Goal: Task Accomplishment & Management: Complete application form

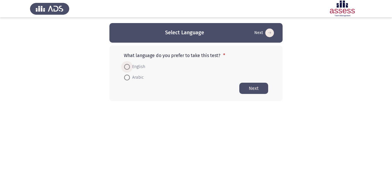
click at [127, 67] on span at bounding box center [127, 67] width 0 height 0
click at [127, 67] on input "English" at bounding box center [127, 67] width 6 height 6
radio input "true"
click at [258, 88] on button "Next" at bounding box center [253, 88] width 29 height 11
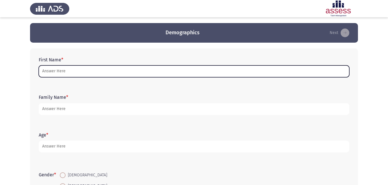
click at [51, 72] on input "First Name *" at bounding box center [194, 72] width 310 height 12
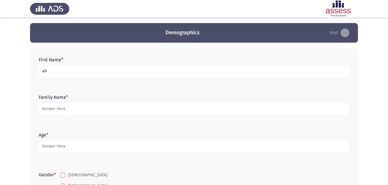
type input "a"
click at [44, 71] on input "[PERSON_NAME] [PERSON_NAME]" at bounding box center [194, 72] width 310 height 12
type input "[PERSON_NAME] [PERSON_NAME]"
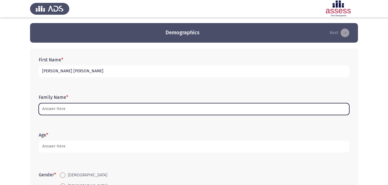
click at [100, 109] on input "Family Name *" at bounding box center [194, 109] width 310 height 12
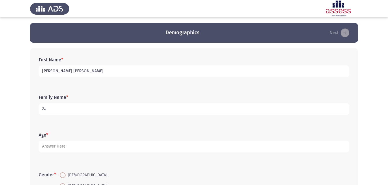
type input "Z"
type input "h"
type input "helwan universty"
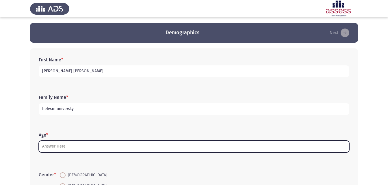
click at [76, 146] on input "Age *" at bounding box center [194, 147] width 310 height 12
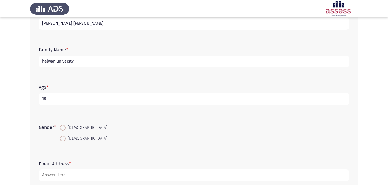
scroll to position [58, 0]
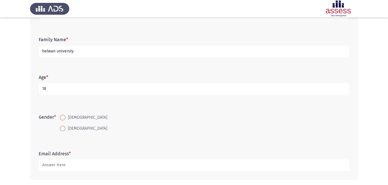
type input "18"
click at [64, 119] on span at bounding box center [63, 118] width 6 height 6
click at [64, 119] on input "[DEMOGRAPHIC_DATA]" at bounding box center [63, 118] width 6 height 6
radio input "true"
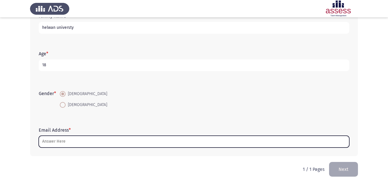
click at [118, 140] on input "Email Address *" at bounding box center [194, 142] width 310 height 12
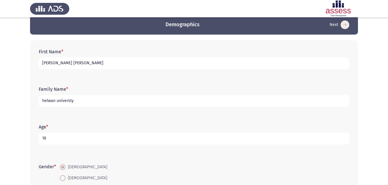
scroll to position [0, 0]
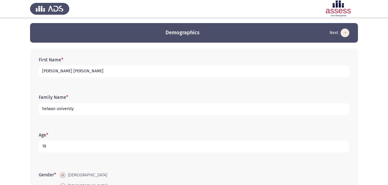
type input "[EMAIL_ADDRESS][DOMAIN_NAME]"
click at [101, 114] on input "helwan universty" at bounding box center [194, 109] width 310 height 12
type input "30708110106057"
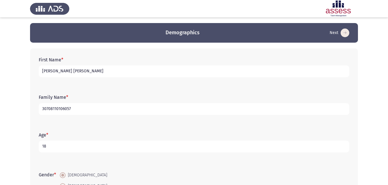
click at [77, 75] on input "[PERSON_NAME] [PERSON_NAME]" at bounding box center [194, 72] width 310 height 12
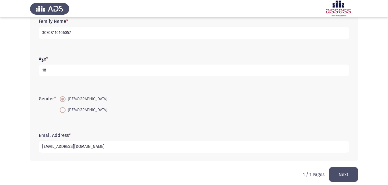
scroll to position [81, 0]
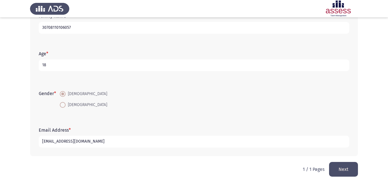
type input "[PERSON_NAME] [PERSON_NAME]"
click at [74, 145] on input "[EMAIL_ADDRESS][DOMAIN_NAME]" at bounding box center [194, 142] width 310 height 12
type input "[EMAIL_ADDRESS][DOMAIN_NAME]"
click at [344, 168] on button "Next" at bounding box center [343, 169] width 29 height 15
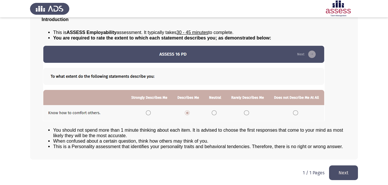
scroll to position [44, 0]
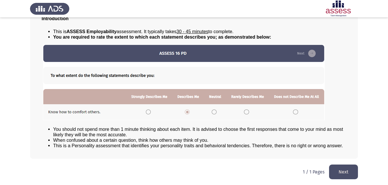
click at [353, 168] on button "Next" at bounding box center [343, 172] width 29 height 15
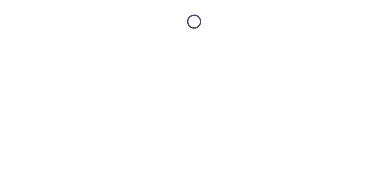
scroll to position [0, 0]
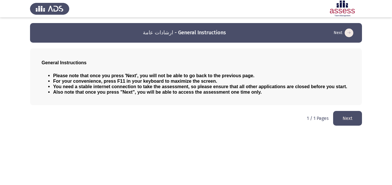
click at [341, 115] on button "Next" at bounding box center [347, 118] width 29 height 15
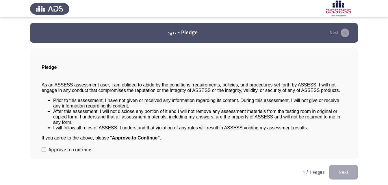
click at [43, 149] on span at bounding box center [44, 150] width 5 height 5
click at [44, 153] on input "Approve to continue" at bounding box center [44, 153] width 0 height 0
checkbox input "true"
click at [342, 172] on button "Next" at bounding box center [343, 172] width 29 height 15
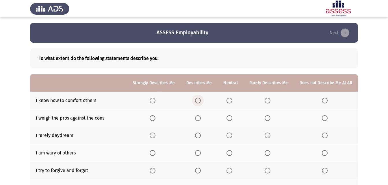
click at [200, 99] on span "Select an option" at bounding box center [198, 101] width 6 height 6
click at [200, 99] on input "Select an option" at bounding box center [198, 101] width 6 height 6
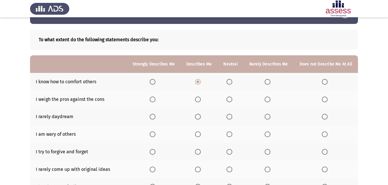
scroll to position [29, 0]
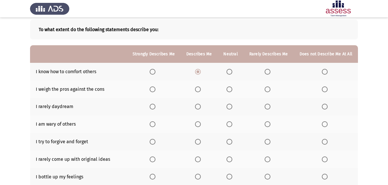
click at [201, 89] on span "Select an option" at bounding box center [198, 90] width 6 height 6
click at [201, 89] on input "Select an option" at bounding box center [198, 90] width 6 height 6
click at [269, 108] on span "Select an option" at bounding box center [268, 107] width 6 height 6
click at [269, 108] on input "Select an option" at bounding box center [268, 107] width 6 height 6
click at [326, 122] on span "Select an option" at bounding box center [325, 125] width 6 height 6
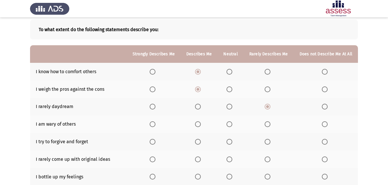
click at [326, 122] on input "Select an option" at bounding box center [325, 125] width 6 height 6
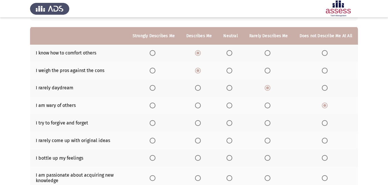
scroll to position [58, 0]
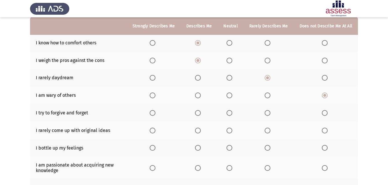
click at [200, 111] on span "Select an option" at bounding box center [198, 113] width 6 height 6
click at [200, 111] on input "Select an option" at bounding box center [198, 113] width 6 height 6
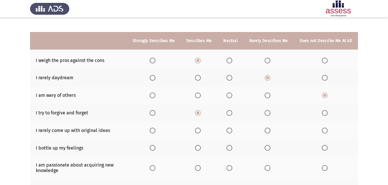
scroll to position [87, 0]
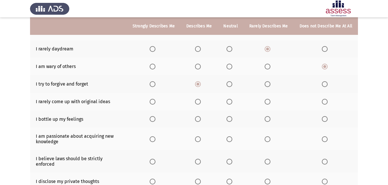
click at [266, 103] on span "Select an option" at bounding box center [268, 102] width 6 height 6
click at [266, 103] on input "Select an option" at bounding box center [268, 102] width 6 height 6
click at [324, 118] on span "Select an option" at bounding box center [325, 119] width 6 height 6
click at [324, 118] on input "Select an option" at bounding box center [325, 119] width 6 height 6
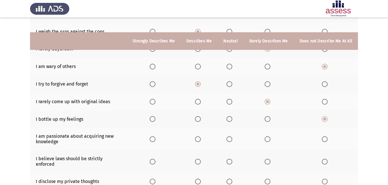
scroll to position [116, 0]
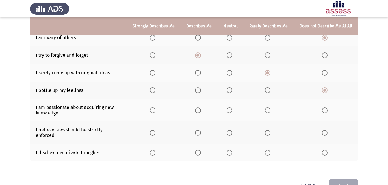
click at [155, 110] on span "Select an option" at bounding box center [153, 111] width 6 height 6
click at [155, 110] on input "Select an option" at bounding box center [153, 111] width 6 height 6
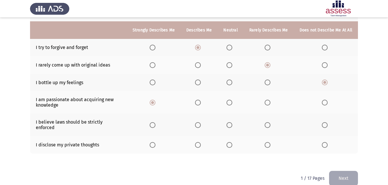
scroll to position [127, 0]
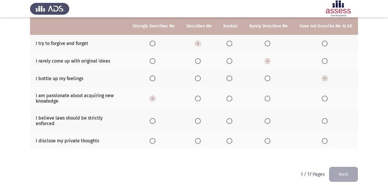
click at [158, 120] on label "Select an option" at bounding box center [154, 121] width 8 height 6
click at [155, 120] on input "Select an option" at bounding box center [153, 121] width 6 height 6
click at [270, 139] on span "Select an option" at bounding box center [268, 141] width 6 height 6
click at [270, 139] on input "Select an option" at bounding box center [268, 141] width 6 height 6
click at [338, 171] on button "Next" at bounding box center [343, 174] width 29 height 15
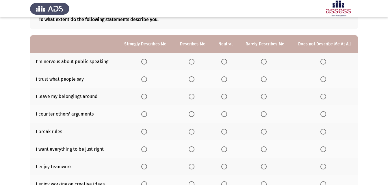
scroll to position [29, 0]
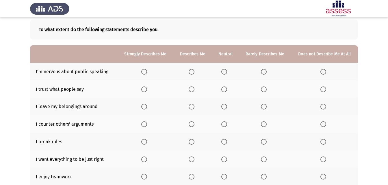
click at [261, 68] on th at bounding box center [265, 72] width 52 height 18
click at [263, 71] on span "Select an option" at bounding box center [264, 72] width 6 height 6
click at [263, 71] on input "Select an option" at bounding box center [264, 72] width 6 height 6
click at [223, 89] on span "Select an option" at bounding box center [224, 90] width 6 height 6
click at [223, 89] on input "Select an option" at bounding box center [224, 90] width 6 height 6
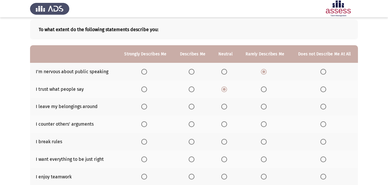
scroll to position [58, 0]
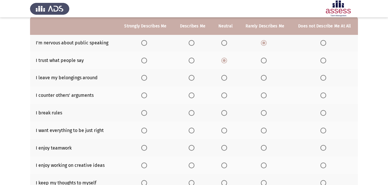
click at [325, 78] on span "Select an option" at bounding box center [323, 78] width 6 height 6
click at [325, 78] on input "Select an option" at bounding box center [323, 78] width 6 height 6
click at [193, 96] on span "Select an option" at bounding box center [192, 96] width 6 height 6
click at [193, 96] on input "Select an option" at bounding box center [192, 96] width 6 height 6
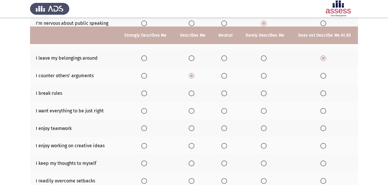
scroll to position [87, 0]
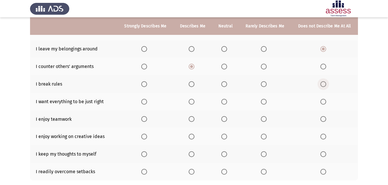
click at [323, 83] on span "Select an option" at bounding box center [323, 84] width 6 height 6
click at [323, 83] on input "Select an option" at bounding box center [323, 84] width 6 height 6
click at [194, 102] on span "Select an option" at bounding box center [192, 102] width 6 height 6
click at [194, 102] on input "Select an option" at bounding box center [192, 102] width 6 height 6
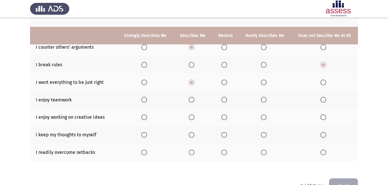
scroll to position [116, 0]
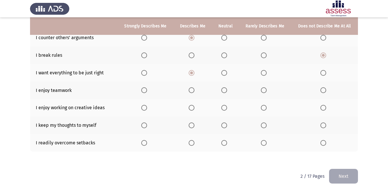
click at [144, 90] on span "Select an option" at bounding box center [144, 90] width 0 height 0
click at [145, 90] on input "Select an option" at bounding box center [144, 91] width 6 height 6
click at [146, 109] on span "Select an option" at bounding box center [144, 108] width 6 height 6
click at [146, 109] on input "Select an option" at bounding box center [144, 108] width 6 height 6
click at [263, 124] on span "Select an option" at bounding box center [264, 126] width 6 height 6
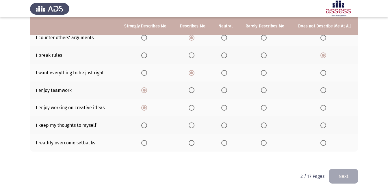
click at [263, 124] on input "Select an option" at bounding box center [264, 126] width 6 height 6
click at [224, 144] on span "Select an option" at bounding box center [224, 143] width 6 height 6
click at [224, 144] on input "Select an option" at bounding box center [224, 143] width 6 height 6
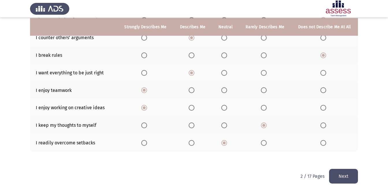
scroll to position [122, 0]
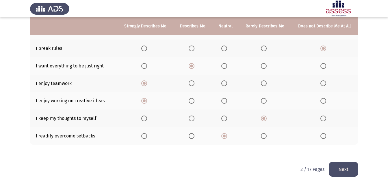
click at [351, 173] on button "Next" at bounding box center [343, 169] width 29 height 15
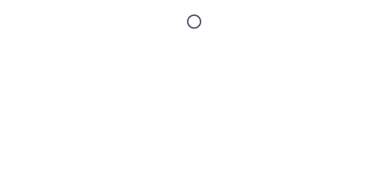
scroll to position [0, 0]
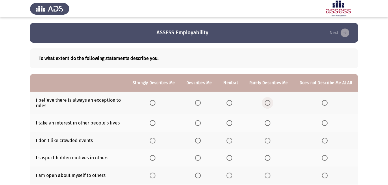
click at [269, 101] on span "Select an option" at bounding box center [268, 103] width 6 height 6
click at [269, 101] on input "Select an option" at bounding box center [268, 103] width 6 height 6
click at [325, 125] on span "Select an option" at bounding box center [325, 123] width 6 height 6
click at [325, 125] on input "Select an option" at bounding box center [325, 123] width 6 height 6
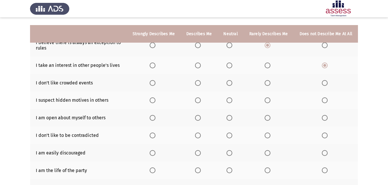
scroll to position [87, 0]
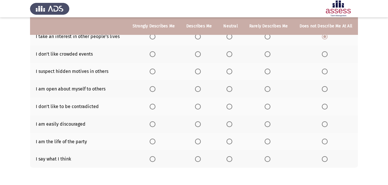
click at [231, 57] on span "Select an option" at bounding box center [229, 54] width 6 height 6
click at [231, 57] on input "Select an option" at bounding box center [229, 54] width 6 height 6
click at [270, 72] on span "Select an option" at bounding box center [268, 72] width 6 height 6
click at [270, 72] on input "Select an option" at bounding box center [268, 72] width 6 height 6
click at [200, 88] on span "Select an option" at bounding box center [198, 89] width 6 height 6
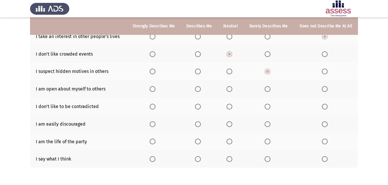
click at [200, 88] on input "Select an option" at bounding box center [198, 89] width 6 height 6
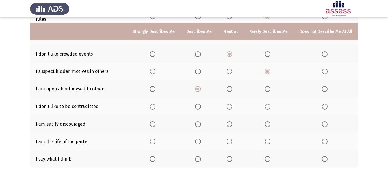
scroll to position [110, 0]
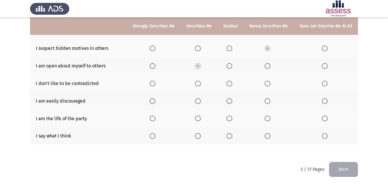
click at [269, 100] on span "Select an option" at bounding box center [268, 101] width 6 height 6
click at [269, 100] on input "Select an option" at bounding box center [268, 101] width 6 height 6
click at [230, 85] on span "Select an option" at bounding box center [229, 84] width 6 height 6
click at [230, 85] on input "Select an option" at bounding box center [229, 84] width 6 height 6
click at [325, 118] on span "Select an option" at bounding box center [325, 119] width 6 height 6
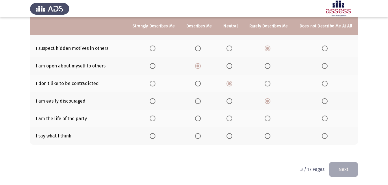
click at [325, 118] on input "Select an option" at bounding box center [325, 119] width 6 height 6
click at [329, 136] on label "Select an option" at bounding box center [326, 136] width 8 height 6
click at [328, 136] on input "Select an option" at bounding box center [325, 136] width 6 height 6
click at [343, 170] on button "Next" at bounding box center [343, 169] width 29 height 15
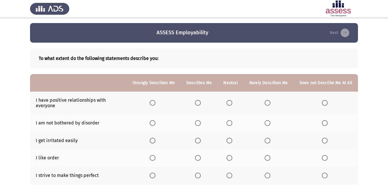
scroll to position [29, 0]
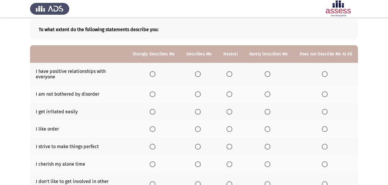
click at [155, 75] on span "Select an option" at bounding box center [153, 74] width 6 height 6
click at [155, 75] on input "Select an option" at bounding box center [153, 74] width 6 height 6
click at [231, 94] on span "Select an option" at bounding box center [229, 95] width 6 height 6
click at [231, 94] on input "Select an option" at bounding box center [229, 95] width 6 height 6
click at [270, 93] on span "Select an option" at bounding box center [268, 95] width 6 height 6
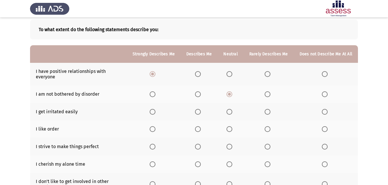
click at [270, 93] on input "Select an option" at bounding box center [268, 95] width 6 height 6
click at [326, 112] on span "Select an option" at bounding box center [325, 112] width 6 height 6
click at [326, 112] on input "Select an option" at bounding box center [325, 112] width 6 height 6
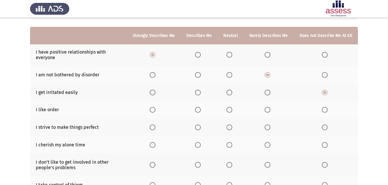
scroll to position [58, 0]
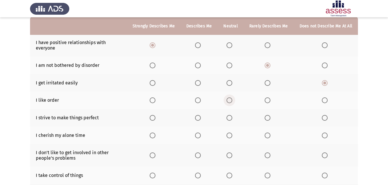
click at [232, 100] on span "Select an option" at bounding box center [229, 101] width 6 height 6
click at [232, 100] on input "Select an option" at bounding box center [229, 101] width 6 height 6
click at [154, 120] on span "Select an option" at bounding box center [153, 118] width 6 height 6
click at [154, 120] on input "Select an option" at bounding box center [153, 118] width 6 height 6
click at [198, 117] on span "Select an option" at bounding box center [198, 118] width 6 height 6
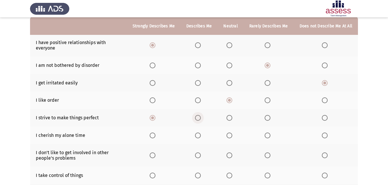
click at [198, 117] on input "Select an option" at bounding box center [198, 118] width 6 height 6
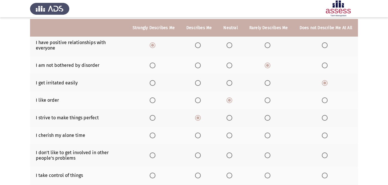
scroll to position [87, 0]
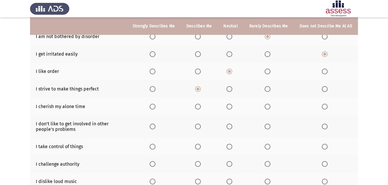
click at [266, 106] on span "Select an option" at bounding box center [268, 107] width 6 height 6
click at [266, 106] on input "Select an option" at bounding box center [268, 107] width 6 height 6
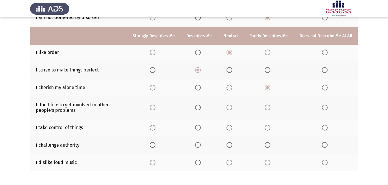
scroll to position [116, 0]
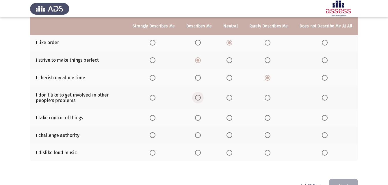
click at [201, 101] on span "Select an option" at bounding box center [198, 98] width 6 height 6
click at [201, 101] on input "Select an option" at bounding box center [198, 98] width 6 height 6
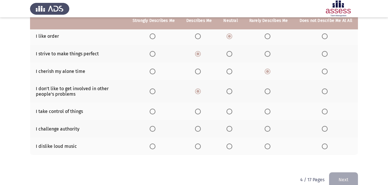
scroll to position [132, 0]
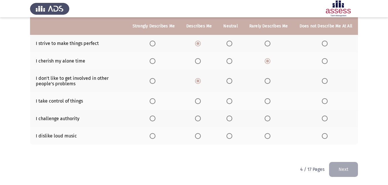
click at [231, 81] on span "Select an option" at bounding box center [229, 81] width 6 height 6
click at [231, 81] on input "Select an option" at bounding box center [229, 81] width 6 height 6
click at [198, 84] on span "Select an option" at bounding box center [198, 81] width 6 height 6
click at [198, 84] on input "Select an option" at bounding box center [198, 81] width 6 height 6
click at [201, 103] on span "Select an option" at bounding box center [198, 101] width 6 height 6
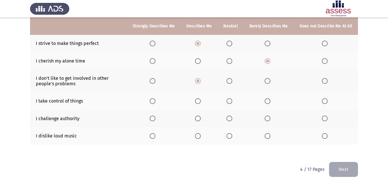
click at [201, 103] on input "Select an option" at bounding box center [198, 101] width 6 height 6
click at [201, 118] on span "Select an option" at bounding box center [198, 119] width 6 height 6
click at [201, 118] on input "Select an option" at bounding box center [198, 119] width 6 height 6
click at [201, 136] on span "Select an option" at bounding box center [198, 136] width 6 height 6
click at [201, 136] on input "Select an option" at bounding box center [198, 136] width 6 height 6
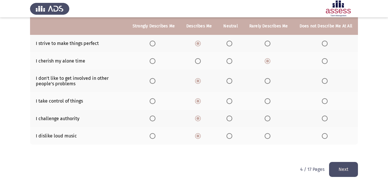
click at [341, 166] on button "Next" at bounding box center [343, 169] width 29 height 15
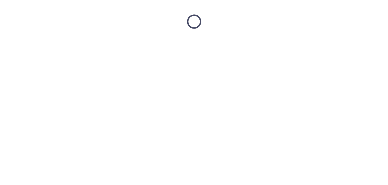
scroll to position [0, 0]
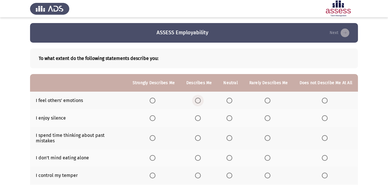
click at [198, 101] on span "Select an option" at bounding box center [198, 101] width 6 height 6
click at [198, 101] on input "Select an option" at bounding box center [198, 101] width 6 height 6
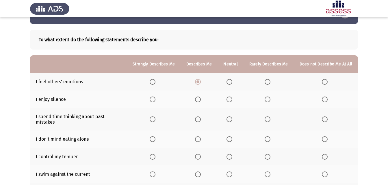
scroll to position [29, 0]
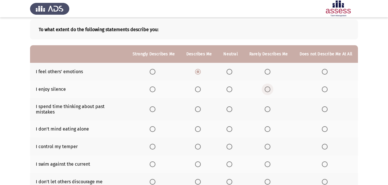
click at [268, 90] on span "Select an option" at bounding box center [268, 90] width 6 height 6
click at [268, 90] on input "Select an option" at bounding box center [268, 90] width 6 height 6
click at [198, 109] on span "Select an option" at bounding box center [198, 110] width 6 height 6
click at [198, 109] on input "Select an option" at bounding box center [198, 110] width 6 height 6
click at [229, 108] on span "Select an option" at bounding box center [229, 110] width 6 height 6
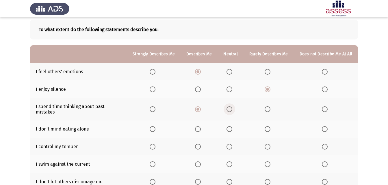
click at [229, 108] on input "Select an option" at bounding box center [229, 110] width 6 height 6
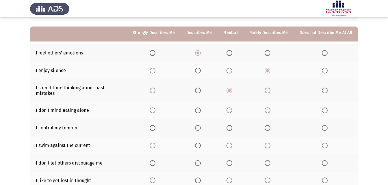
scroll to position [58, 0]
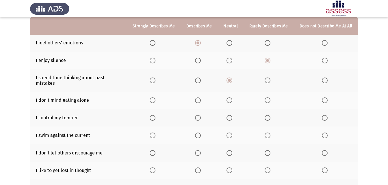
click at [200, 80] on span "Select an option" at bounding box center [198, 81] width 6 height 6
click at [200, 80] on input "Select an option" at bounding box center [198, 81] width 6 height 6
click at [269, 98] on span "Select an option" at bounding box center [268, 101] width 6 height 6
click at [269, 98] on input "Select an option" at bounding box center [268, 101] width 6 height 6
click at [323, 98] on span "Select an option" at bounding box center [325, 101] width 6 height 6
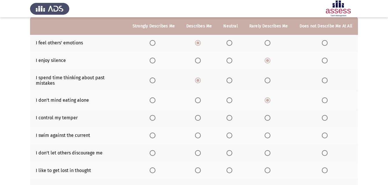
click at [323, 98] on input "Select an option" at bounding box center [325, 101] width 6 height 6
click at [235, 98] on label "Select an option" at bounding box center [230, 101] width 8 height 6
click at [232, 98] on input "Select an option" at bounding box center [229, 101] width 6 height 6
click at [201, 115] on span "Select an option" at bounding box center [198, 118] width 6 height 6
click at [201, 115] on input "Select an option" at bounding box center [198, 118] width 6 height 6
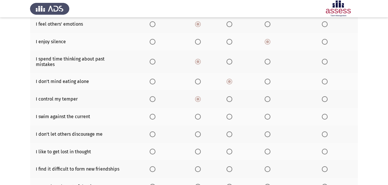
scroll to position [87, 0]
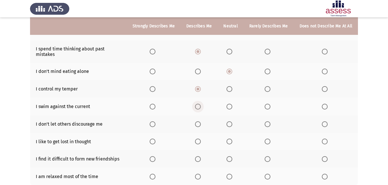
click at [199, 104] on span "Select an option" at bounding box center [198, 107] width 6 height 6
click at [199, 104] on input "Select an option" at bounding box center [198, 107] width 6 height 6
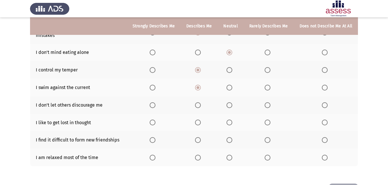
scroll to position [116, 0]
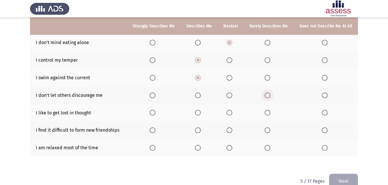
click at [268, 93] on span "Select an option" at bounding box center [268, 96] width 6 height 6
click at [268, 93] on input "Select an option" at bounding box center [268, 96] width 6 height 6
click at [328, 93] on span "Select an option" at bounding box center [325, 96] width 6 height 6
click at [328, 93] on input "Select an option" at bounding box center [325, 96] width 6 height 6
click at [269, 110] on span "Select an option" at bounding box center [268, 113] width 6 height 6
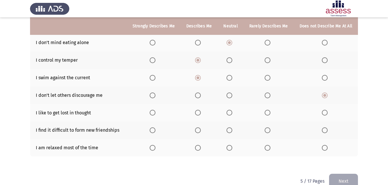
click at [269, 110] on input "Select an option" at bounding box center [268, 113] width 6 height 6
click at [326, 110] on span "Select an option" at bounding box center [325, 113] width 6 height 6
click at [326, 110] on input "Select an option" at bounding box center [325, 113] width 6 height 6
click at [326, 128] on span "Select an option" at bounding box center [325, 131] width 6 height 6
click at [326, 128] on input "Select an option" at bounding box center [325, 131] width 6 height 6
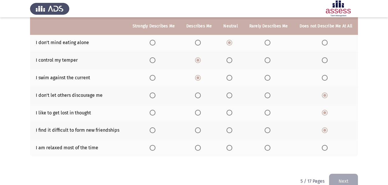
click at [270, 145] on span "Select an option" at bounding box center [268, 148] width 6 height 6
click at [270, 145] on input "Select an option" at bounding box center [268, 148] width 6 height 6
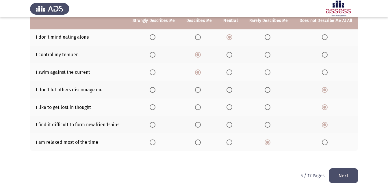
scroll to position [122, 0]
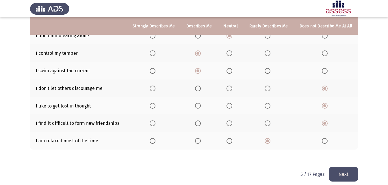
click at [198, 139] on span "Select an option" at bounding box center [198, 141] width 6 height 6
click at [198, 139] on input "Select an option" at bounding box center [198, 141] width 6 height 6
click at [341, 172] on button "Next" at bounding box center [343, 174] width 29 height 15
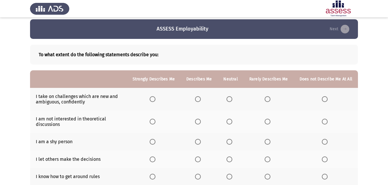
scroll to position [0, 0]
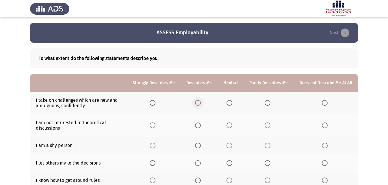
click at [200, 103] on span "Select an option" at bounding box center [198, 103] width 6 height 6
click at [200, 103] on input "Select an option" at bounding box center [198, 103] width 6 height 6
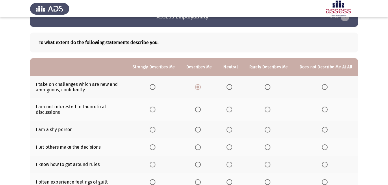
scroll to position [29, 0]
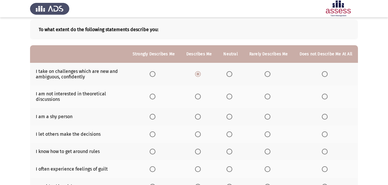
click at [155, 72] on span "Select an option" at bounding box center [153, 74] width 6 height 6
click at [155, 72] on input "Select an option" at bounding box center [153, 74] width 6 height 6
click at [270, 98] on span "Select an option" at bounding box center [268, 97] width 6 height 6
click at [270, 98] on input "Select an option" at bounding box center [268, 97] width 6 height 6
click at [328, 98] on label "Select an option" at bounding box center [326, 97] width 8 height 6
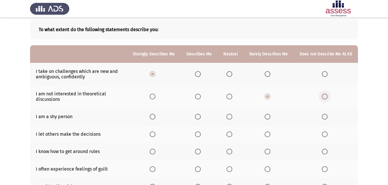
click at [328, 98] on input "Select an option" at bounding box center [325, 97] width 6 height 6
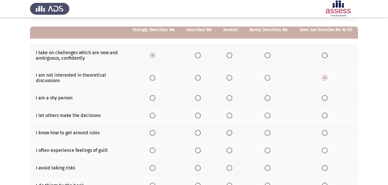
scroll to position [58, 0]
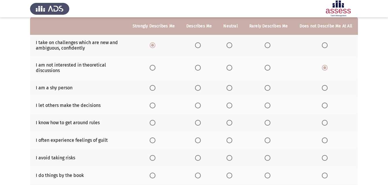
click at [328, 89] on span "Select an option" at bounding box center [325, 88] width 6 height 6
click at [328, 89] on input "Select an option" at bounding box center [325, 88] width 6 height 6
click at [229, 106] on span "Select an option" at bounding box center [229, 106] width 0 height 0
click at [231, 106] on input "Select an option" at bounding box center [229, 106] width 6 height 6
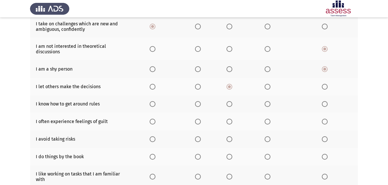
scroll to position [87, 0]
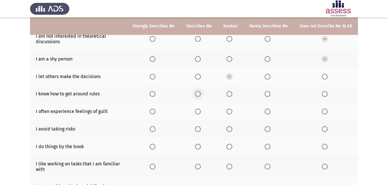
click at [200, 93] on span "Select an option" at bounding box center [198, 94] width 6 height 6
click at [200, 93] on input "Select an option" at bounding box center [198, 94] width 6 height 6
click at [270, 114] on span "Select an option" at bounding box center [268, 112] width 6 height 6
click at [270, 114] on input "Select an option" at bounding box center [268, 112] width 6 height 6
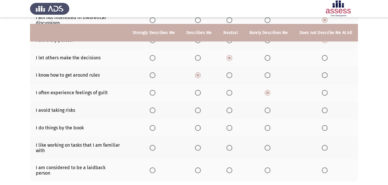
scroll to position [116, 0]
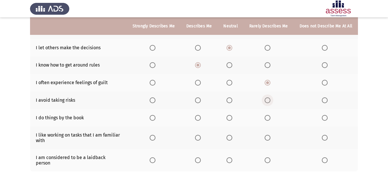
click at [267, 101] on span "Select an option" at bounding box center [268, 101] width 6 height 6
click at [267, 101] on input "Select an option" at bounding box center [268, 101] width 6 height 6
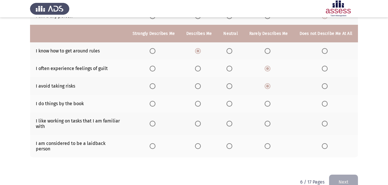
scroll to position [137, 0]
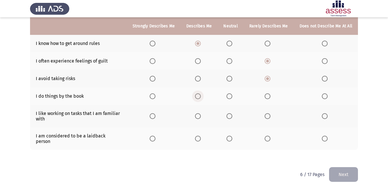
click at [200, 98] on span "Select an option" at bounding box center [198, 97] width 6 height 6
click at [200, 98] on input "Select an option" at bounding box center [198, 97] width 6 height 6
click at [269, 98] on span "Select an option" at bounding box center [268, 97] width 6 height 6
click at [269, 98] on input "Select an option" at bounding box center [268, 97] width 6 height 6
click at [232, 97] on span "Select an option" at bounding box center [229, 97] width 6 height 6
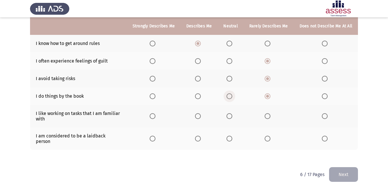
click at [232, 97] on input "Select an option" at bounding box center [229, 97] width 6 height 6
click at [199, 117] on span "Select an option" at bounding box center [198, 117] width 6 height 6
click at [199, 117] on input "Select an option" at bounding box center [198, 117] width 6 height 6
click at [268, 136] on span "Select an option" at bounding box center [268, 139] width 6 height 6
click at [268, 136] on input "Select an option" at bounding box center [268, 139] width 6 height 6
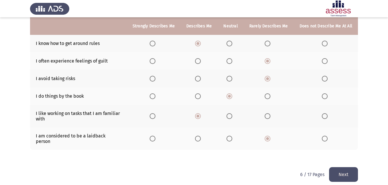
click at [346, 168] on button "Next" at bounding box center [343, 175] width 29 height 15
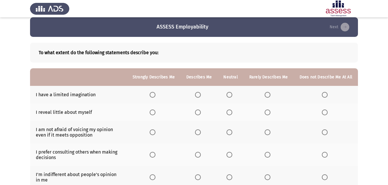
scroll to position [0, 0]
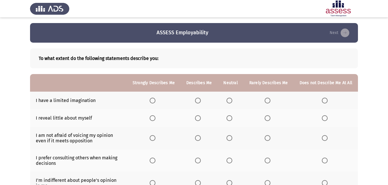
click at [323, 101] on span "Select an option" at bounding box center [325, 101] width 6 height 6
click at [323, 101] on input "Select an option" at bounding box center [325, 101] width 6 height 6
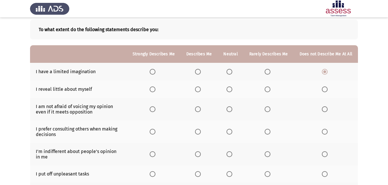
click at [199, 92] on th at bounding box center [199, 90] width 37 height 18
click at [200, 90] on span "Select an option" at bounding box center [198, 90] width 6 height 6
click at [200, 90] on input "Select an option" at bounding box center [198, 90] width 6 height 6
click at [199, 107] on span "Select an option" at bounding box center [198, 110] width 6 height 6
click at [199, 107] on input "Select an option" at bounding box center [198, 110] width 6 height 6
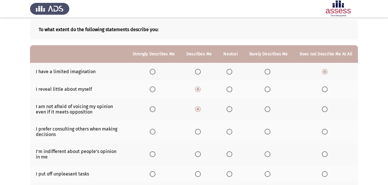
click at [155, 110] on span "Select an option" at bounding box center [153, 110] width 6 height 6
click at [155, 110] on input "Select an option" at bounding box center [153, 110] width 6 height 6
click at [270, 132] on span "Select an option" at bounding box center [268, 132] width 6 height 6
click at [270, 132] on input "Select an option" at bounding box center [268, 132] width 6 height 6
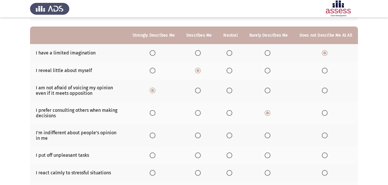
scroll to position [58, 0]
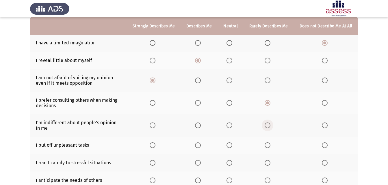
click at [270, 127] on span "Select an option" at bounding box center [268, 126] width 6 height 6
click at [270, 127] on input "Select an option" at bounding box center [268, 126] width 6 height 6
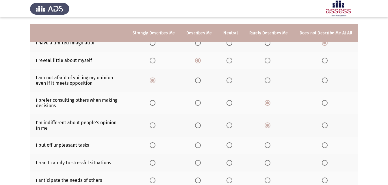
scroll to position [87, 0]
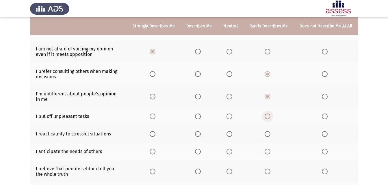
click at [270, 118] on span "Select an option" at bounding box center [268, 117] width 6 height 6
click at [270, 118] on input "Select an option" at bounding box center [268, 117] width 6 height 6
click at [200, 117] on span "Select an option" at bounding box center [198, 117] width 6 height 6
click at [200, 117] on input "Select an option" at bounding box center [198, 117] width 6 height 6
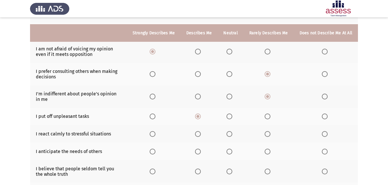
scroll to position [116, 0]
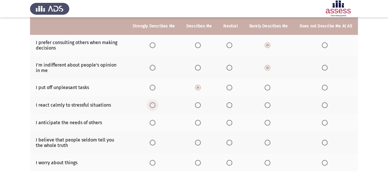
click at [155, 104] on span "Select an option" at bounding box center [153, 106] width 6 height 6
click at [155, 104] on input "Select an option" at bounding box center [153, 106] width 6 height 6
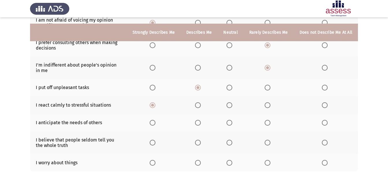
scroll to position [142, 0]
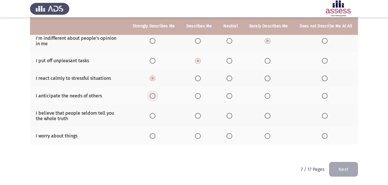
click at [155, 98] on span "Select an option" at bounding box center [153, 96] width 6 height 6
click at [155, 98] on input "Select an option" at bounding box center [153, 96] width 6 height 6
click at [272, 98] on label "Select an option" at bounding box center [269, 96] width 8 height 6
click at [270, 98] on input "Select an option" at bounding box center [268, 96] width 6 height 6
click at [232, 96] on span "Select an option" at bounding box center [229, 96] width 6 height 6
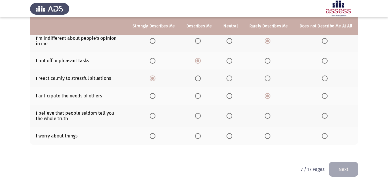
click at [232, 96] on input "Select an option" at bounding box center [229, 96] width 6 height 6
click at [203, 118] on label "Select an option" at bounding box center [199, 116] width 8 height 6
click at [201, 118] on input "Select an option" at bounding box center [198, 116] width 6 height 6
click at [266, 138] on span "Select an option" at bounding box center [268, 136] width 6 height 6
click at [266, 138] on input "Select an option" at bounding box center [268, 136] width 6 height 6
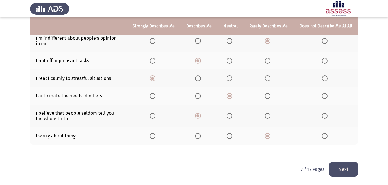
click at [324, 136] on span "Select an option" at bounding box center [325, 136] width 6 height 6
click at [324, 136] on input "Select an option" at bounding box center [325, 136] width 6 height 6
click at [345, 168] on button "Next" at bounding box center [343, 169] width 29 height 15
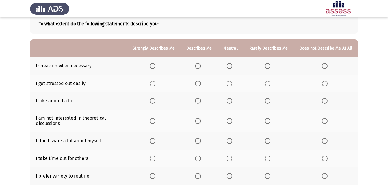
scroll to position [0, 0]
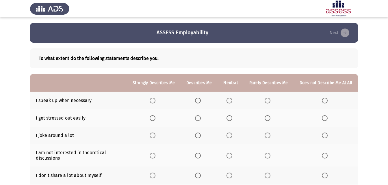
click at [200, 100] on span "Select an option" at bounding box center [198, 101] width 6 height 6
click at [200, 100] on input "Select an option" at bounding box center [198, 101] width 6 height 6
click at [325, 118] on span "Select an option" at bounding box center [325, 118] width 0 height 0
click at [325, 118] on input "Select an option" at bounding box center [325, 119] width 6 height 6
click at [324, 134] on span "Select an option" at bounding box center [325, 136] width 6 height 6
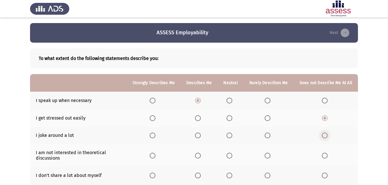
click at [324, 134] on input "Select an option" at bounding box center [325, 136] width 6 height 6
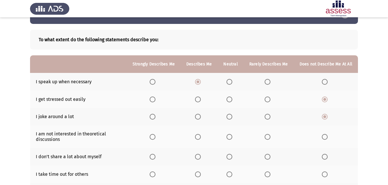
scroll to position [29, 0]
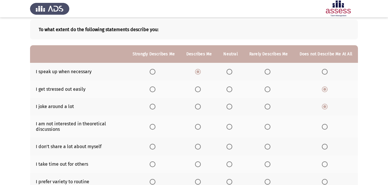
click at [327, 127] on span "Select an option" at bounding box center [325, 127] width 6 height 6
click at [327, 127] on input "Select an option" at bounding box center [325, 127] width 6 height 6
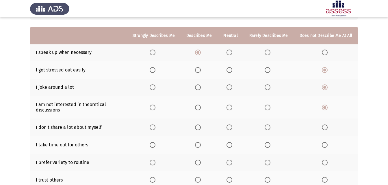
scroll to position [58, 0]
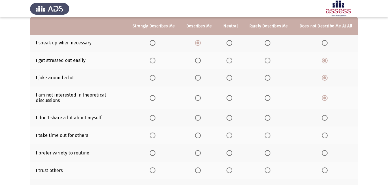
click at [200, 119] on span "Select an option" at bounding box center [198, 118] width 6 height 6
click at [200, 119] on input "Select an option" at bounding box center [198, 118] width 6 height 6
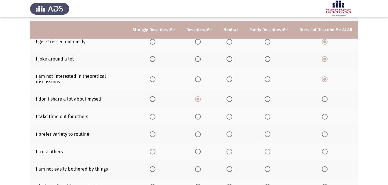
scroll to position [87, 0]
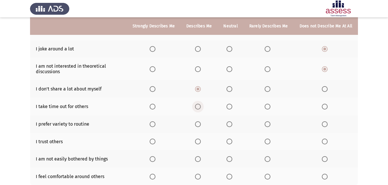
click at [199, 106] on span "Select an option" at bounding box center [198, 107] width 6 height 6
click at [199, 106] on input "Select an option" at bounding box center [198, 107] width 6 height 6
click at [232, 106] on span "Select an option" at bounding box center [229, 107] width 6 height 6
click at [232, 106] on input "Select an option" at bounding box center [229, 107] width 6 height 6
click at [269, 125] on span "Select an option" at bounding box center [268, 125] width 6 height 6
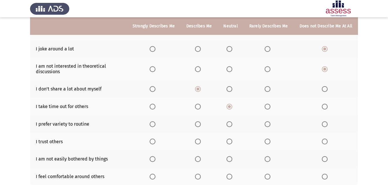
click at [269, 125] on input "Select an option" at bounding box center [268, 125] width 6 height 6
click at [325, 124] on span "Select an option" at bounding box center [325, 124] width 0 height 0
click at [325, 124] on input "Select an option" at bounding box center [325, 125] width 6 height 6
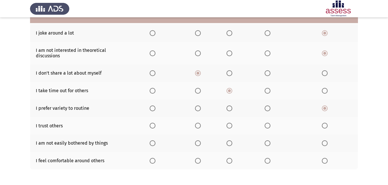
scroll to position [116, 0]
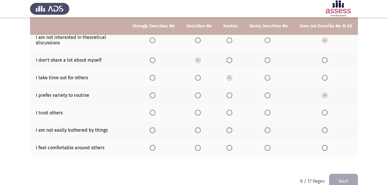
click at [267, 113] on span "Select an option" at bounding box center [267, 113] width 0 height 0
click at [269, 113] on input "Select an option" at bounding box center [268, 113] width 6 height 6
click at [201, 133] on span "Select an option" at bounding box center [198, 131] width 6 height 6
click at [201, 133] on input "Select an option" at bounding box center [198, 131] width 6 height 6
click at [202, 151] on th at bounding box center [199, 148] width 37 height 18
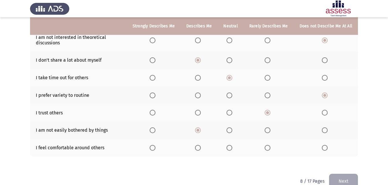
click at [200, 146] on span "Select an option" at bounding box center [198, 148] width 6 height 6
click at [200, 146] on input "Select an option" at bounding box center [198, 148] width 6 height 6
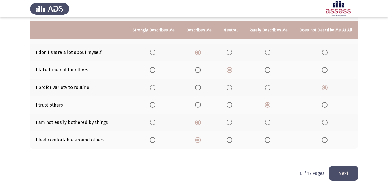
scroll to position [127, 0]
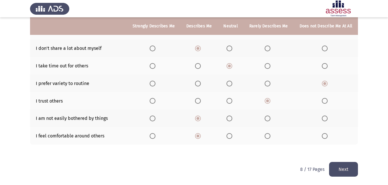
click at [353, 171] on button "Next" at bounding box center [343, 169] width 29 height 15
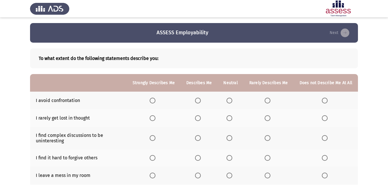
click at [269, 103] on th at bounding box center [268, 101] width 50 height 18
click at [269, 103] on span "Select an option" at bounding box center [268, 101] width 6 height 6
click at [269, 103] on input "Select an option" at bounding box center [268, 101] width 6 height 6
click at [196, 120] on th at bounding box center [199, 118] width 37 height 18
click at [199, 120] on span "Select an option" at bounding box center [198, 119] width 6 height 6
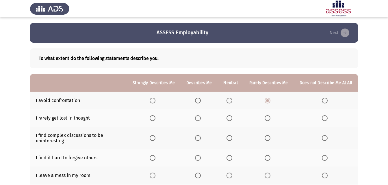
click at [199, 120] on input "Select an option" at bounding box center [198, 119] width 6 height 6
click at [269, 137] on span "Select an option" at bounding box center [268, 138] width 6 height 6
click at [269, 137] on input "Select an option" at bounding box center [268, 138] width 6 height 6
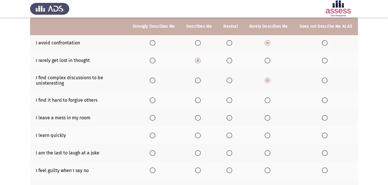
scroll to position [87, 0]
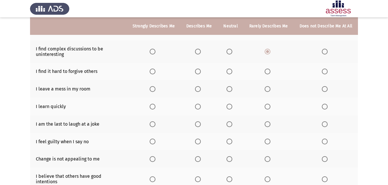
click at [267, 71] on span "Select an option" at bounding box center [268, 72] width 6 height 6
click at [267, 71] on input "Select an option" at bounding box center [268, 72] width 6 height 6
click at [324, 89] on span "Select an option" at bounding box center [325, 89] width 6 height 6
click at [324, 89] on input "Select an option" at bounding box center [325, 89] width 6 height 6
click at [200, 105] on span "Select an option" at bounding box center [198, 107] width 6 height 6
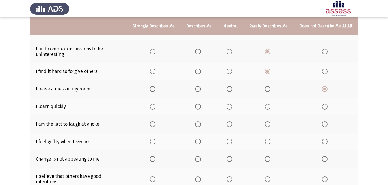
click at [200, 105] on input "Select an option" at bounding box center [198, 107] width 6 height 6
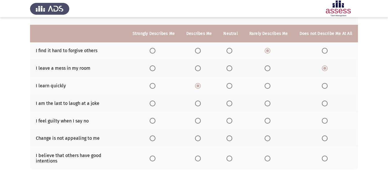
scroll to position [116, 0]
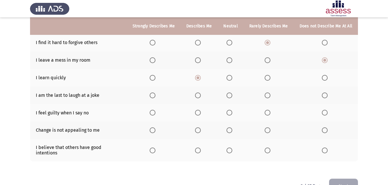
click at [201, 95] on span "Select an option" at bounding box center [198, 96] width 6 height 6
click at [201, 95] on input "Select an option" at bounding box center [198, 96] width 6 height 6
click at [267, 113] on span "Select an option" at bounding box center [268, 113] width 6 height 6
click at [267, 113] on input "Select an option" at bounding box center [268, 113] width 6 height 6
click at [324, 111] on span "Select an option" at bounding box center [325, 113] width 6 height 6
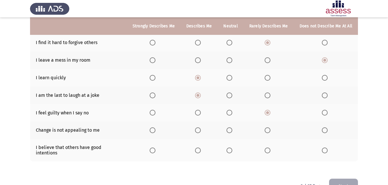
click at [324, 111] on input "Select an option" at bounding box center [325, 113] width 6 height 6
click at [200, 133] on span "Select an option" at bounding box center [198, 131] width 6 height 6
click at [200, 133] on input "Select an option" at bounding box center [198, 131] width 6 height 6
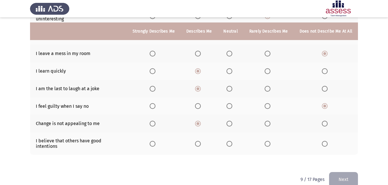
scroll to position [127, 0]
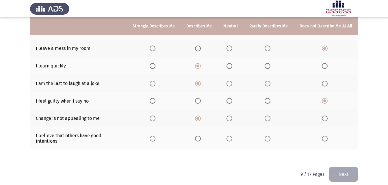
click at [267, 119] on span "Select an option" at bounding box center [268, 119] width 6 height 6
click at [267, 119] on input "Select an option" at bounding box center [268, 119] width 6 height 6
click at [201, 138] on span "Select an option" at bounding box center [198, 139] width 6 height 6
click at [201, 138] on input "Select an option" at bounding box center [198, 139] width 6 height 6
click at [336, 170] on button "Next" at bounding box center [343, 174] width 29 height 15
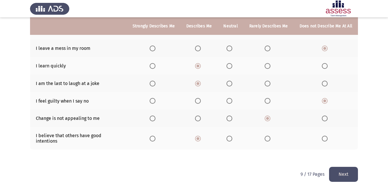
scroll to position [0, 0]
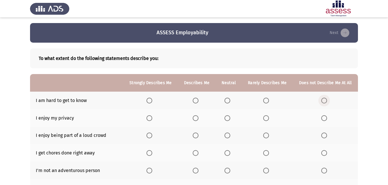
click at [325, 101] on span "Select an option" at bounding box center [324, 101] width 6 height 6
click at [325, 101] on input "Select an option" at bounding box center [324, 101] width 6 height 6
click at [147, 119] on span "Select an option" at bounding box center [149, 119] width 6 height 6
click at [147, 119] on input "Select an option" at bounding box center [149, 119] width 6 height 6
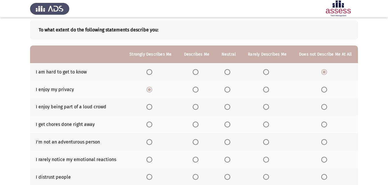
scroll to position [29, 0]
click at [324, 107] on span "Select an option" at bounding box center [324, 107] width 6 height 6
click at [324, 107] on input "Select an option" at bounding box center [324, 107] width 6 height 6
click at [265, 108] on span "Select an option" at bounding box center [266, 107] width 6 height 6
click at [265, 108] on input "Select an option" at bounding box center [266, 107] width 6 height 6
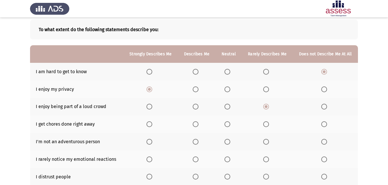
click at [325, 106] on span "Select an option" at bounding box center [324, 107] width 6 height 6
click at [325, 106] on input "Select an option" at bounding box center [324, 107] width 6 height 6
click at [192, 124] on th at bounding box center [197, 125] width 38 height 18
click at [194, 124] on span "Select an option" at bounding box center [196, 125] width 6 height 6
click at [194, 124] on input "Select an option" at bounding box center [196, 125] width 6 height 6
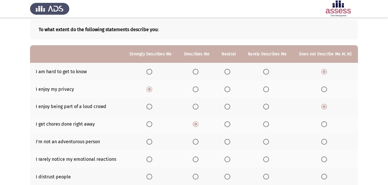
scroll to position [58, 0]
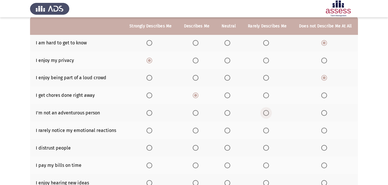
click at [266, 113] on span "Select an option" at bounding box center [266, 113] width 6 height 6
click at [266, 113] on input "Select an option" at bounding box center [266, 113] width 6 height 6
click at [267, 131] on span "Select an option" at bounding box center [266, 131] width 6 height 6
click at [267, 131] on input "Select an option" at bounding box center [266, 131] width 6 height 6
click at [323, 130] on span "Select an option" at bounding box center [324, 131] width 6 height 6
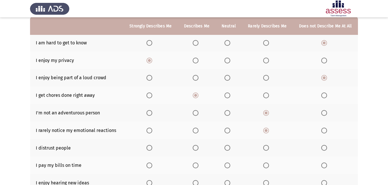
click at [323, 130] on input "Select an option" at bounding box center [324, 131] width 6 height 6
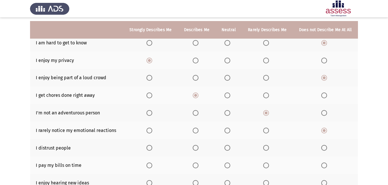
scroll to position [87, 0]
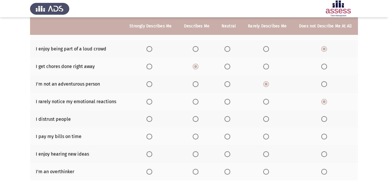
click at [328, 118] on label "Select an option" at bounding box center [325, 119] width 8 height 6
click at [327, 118] on input "Select an option" at bounding box center [324, 119] width 6 height 6
click at [151, 138] on span "Select an option" at bounding box center [149, 137] width 6 height 6
click at [151, 138] on input "Select an option" at bounding box center [149, 137] width 6 height 6
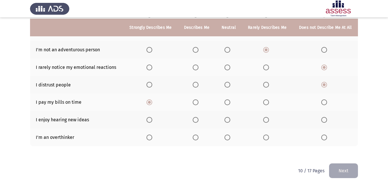
scroll to position [122, 0]
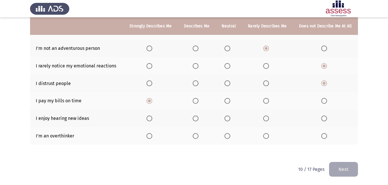
click at [152, 118] on span "Select an option" at bounding box center [149, 119] width 6 height 6
click at [152, 118] on input "Select an option" at bounding box center [149, 119] width 6 height 6
click at [264, 137] on span "Select an option" at bounding box center [266, 136] width 6 height 6
click at [264, 137] on input "Select an option" at bounding box center [266, 136] width 6 height 6
click at [349, 163] on button "Next" at bounding box center [343, 169] width 29 height 15
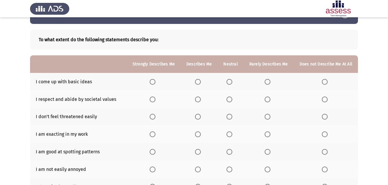
scroll to position [29, 0]
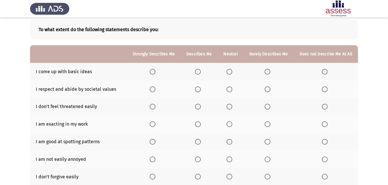
click at [272, 74] on label "Select an option" at bounding box center [269, 72] width 8 height 6
click at [270, 74] on input "Select an option" at bounding box center [268, 72] width 6 height 6
click at [155, 89] on span "Select an option" at bounding box center [153, 90] width 6 height 6
click at [155, 89] on input "Select an option" at bounding box center [153, 90] width 6 height 6
click at [201, 107] on span "Select an option" at bounding box center [198, 107] width 6 height 6
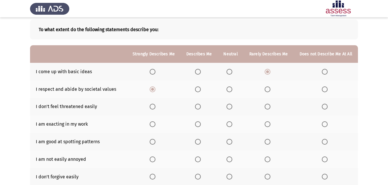
click at [201, 107] on input "Select an option" at bounding box center [198, 107] width 6 height 6
click at [232, 124] on span "Select an option" at bounding box center [229, 125] width 6 height 6
click at [232, 124] on input "Select an option" at bounding box center [229, 125] width 6 height 6
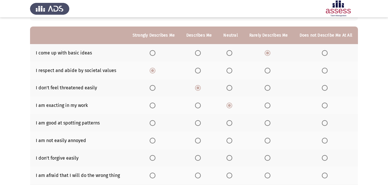
scroll to position [58, 0]
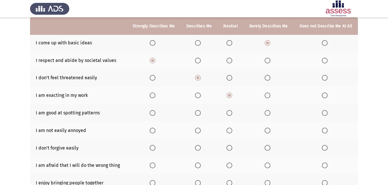
click at [193, 114] on th at bounding box center [199, 113] width 37 height 18
click at [203, 114] on label "Select an option" at bounding box center [199, 113] width 8 height 6
click at [201, 114] on input "Select an option" at bounding box center [198, 113] width 6 height 6
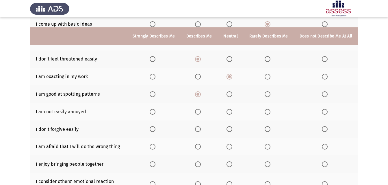
scroll to position [87, 0]
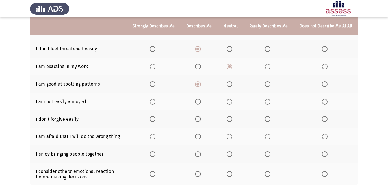
click at [199, 103] on span "Select an option" at bounding box center [198, 102] width 6 height 6
click at [199, 103] on input "Select an option" at bounding box center [198, 102] width 6 height 6
click at [154, 101] on span "Select an option" at bounding box center [153, 102] width 6 height 6
click at [154, 101] on input "Select an option" at bounding box center [153, 102] width 6 height 6
click at [268, 120] on span "Select an option" at bounding box center [268, 119] width 6 height 6
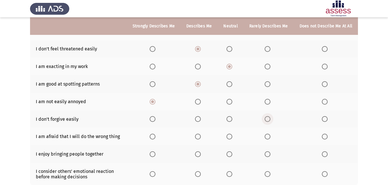
click at [268, 120] on input "Select an option" at bounding box center [268, 119] width 6 height 6
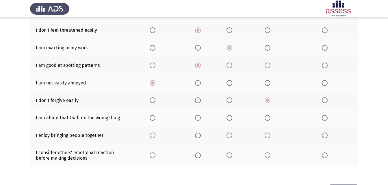
scroll to position [116, 0]
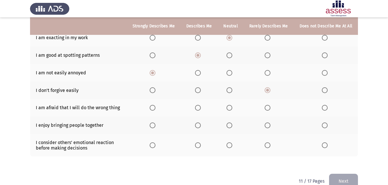
click at [325, 109] on span "Select an option" at bounding box center [325, 108] width 6 height 6
click at [325, 109] on input "Select an option" at bounding box center [325, 108] width 6 height 6
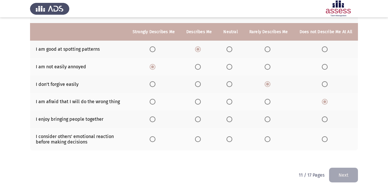
scroll to position [127, 0]
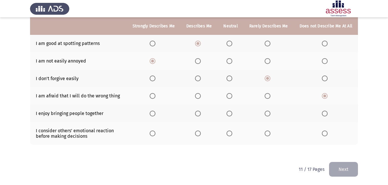
click at [202, 111] on mat-radio-button "Select an option" at bounding box center [199, 114] width 8 height 6
click at [201, 114] on span "Select an option" at bounding box center [198, 114] width 6 height 6
click at [201, 114] on input "Select an option" at bounding box center [198, 114] width 6 height 6
click at [155, 135] on span "Select an option" at bounding box center [153, 134] width 6 height 6
click at [155, 135] on input "Select an option" at bounding box center [153, 134] width 6 height 6
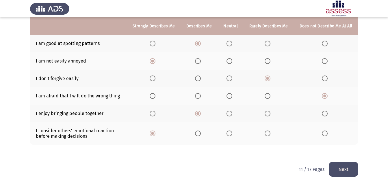
click at [352, 166] on button "Next" at bounding box center [343, 169] width 29 height 15
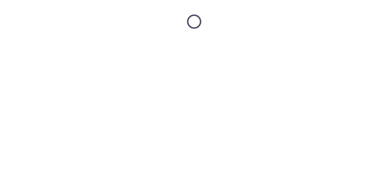
scroll to position [0, 0]
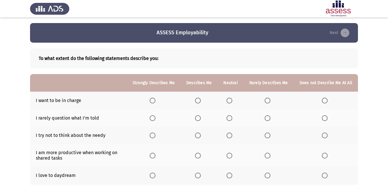
click at [155, 100] on span "Select an option" at bounding box center [153, 101] width 6 height 6
click at [155, 100] on input "Select an option" at bounding box center [153, 101] width 6 height 6
click at [201, 119] on span "Select an option" at bounding box center [198, 119] width 6 height 6
click at [201, 119] on input "Select an option" at bounding box center [198, 119] width 6 height 6
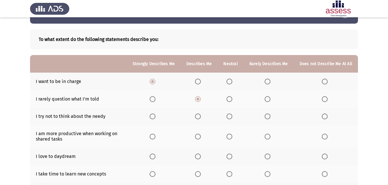
scroll to position [29, 0]
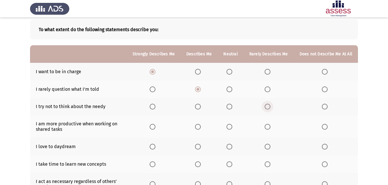
click at [268, 108] on span "Select an option" at bounding box center [268, 107] width 6 height 6
click at [268, 108] on input "Select an option" at bounding box center [268, 107] width 6 height 6
click at [155, 127] on span "Select an option" at bounding box center [153, 127] width 6 height 6
click at [155, 127] on input "Select an option" at bounding box center [153, 127] width 6 height 6
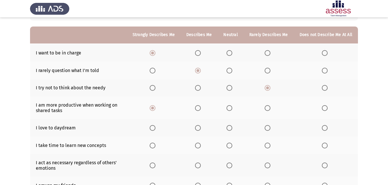
scroll to position [58, 0]
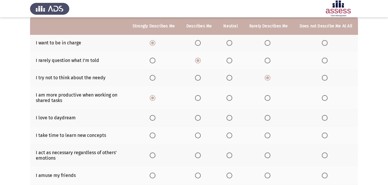
click at [270, 120] on span "Select an option" at bounding box center [268, 118] width 6 height 6
click at [270, 120] on input "Select an option" at bounding box center [268, 118] width 6 height 6
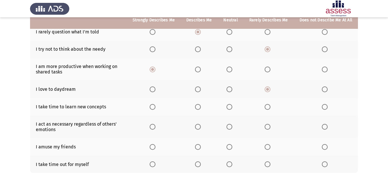
scroll to position [87, 0]
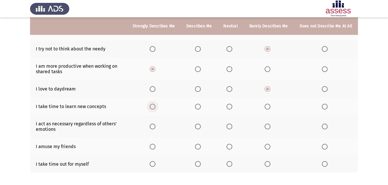
click at [154, 105] on span "Select an option" at bounding box center [153, 107] width 6 height 6
click at [154, 105] on input "Select an option" at bounding box center [153, 107] width 6 height 6
click at [201, 107] on span "Select an option" at bounding box center [198, 107] width 6 height 6
click at [201, 107] on input "Select an option" at bounding box center [198, 107] width 6 height 6
click at [268, 128] on span "Select an option" at bounding box center [268, 127] width 6 height 6
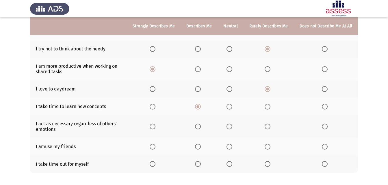
click at [268, 128] on input "Select an option" at bounding box center [268, 127] width 6 height 6
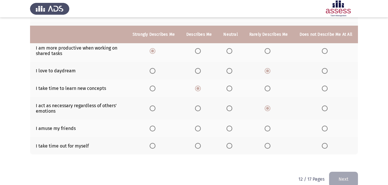
scroll to position [115, 0]
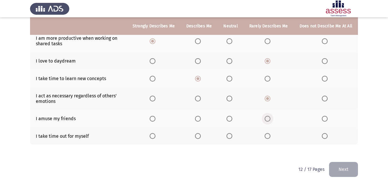
click at [269, 118] on span "Select an option" at bounding box center [268, 119] width 6 height 6
click at [269, 118] on input "Select an option" at bounding box center [268, 119] width 6 height 6
click at [198, 119] on span "Select an option" at bounding box center [198, 119] width 6 height 6
click at [198, 119] on input "Select an option" at bounding box center [198, 119] width 6 height 6
click at [202, 140] on th at bounding box center [199, 137] width 37 height 18
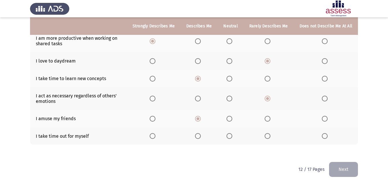
click at [200, 137] on span "Select an option" at bounding box center [198, 136] width 6 height 6
click at [200, 137] on input "Select an option" at bounding box center [198, 136] width 6 height 6
click at [356, 170] on button "Next" at bounding box center [343, 169] width 29 height 15
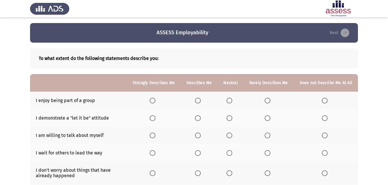
click at [199, 101] on span "Select an option" at bounding box center [198, 101] width 6 height 6
click at [199, 101] on input "Select an option" at bounding box center [198, 101] width 6 height 6
click at [151, 101] on th at bounding box center [154, 101] width 54 height 18
click at [155, 98] on span "Select an option" at bounding box center [153, 101] width 6 height 6
click at [155, 98] on input "Select an option" at bounding box center [153, 101] width 6 height 6
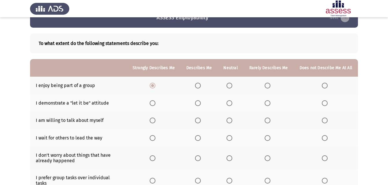
scroll to position [29, 0]
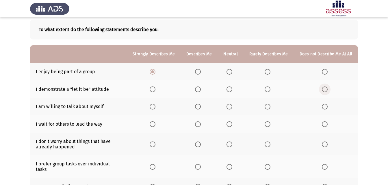
click at [328, 92] on label "Select an option" at bounding box center [326, 90] width 8 height 6
click at [328, 92] on input "Select an option" at bounding box center [325, 90] width 6 height 6
click at [267, 105] on span "Select an option" at bounding box center [268, 107] width 6 height 6
click at [267, 105] on input "Select an option" at bounding box center [268, 107] width 6 height 6
click at [270, 127] on span "Select an option" at bounding box center [268, 125] width 6 height 6
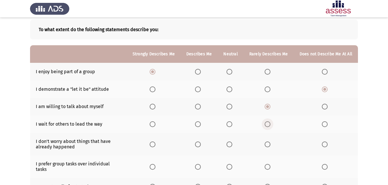
click at [270, 127] on input "Select an option" at bounding box center [268, 125] width 6 height 6
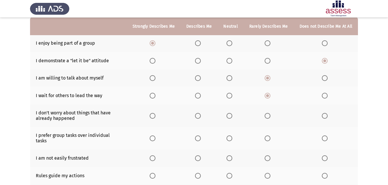
scroll to position [58, 0]
click at [267, 117] on span "Select an option" at bounding box center [268, 116] width 6 height 6
click at [267, 117] on input "Select an option" at bounding box center [268, 116] width 6 height 6
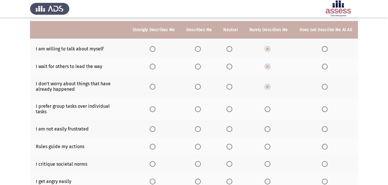
scroll to position [116, 0]
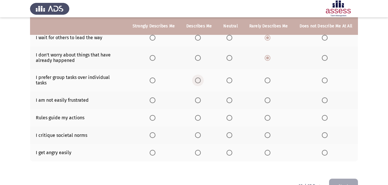
click at [199, 78] on span "Select an option" at bounding box center [198, 81] width 6 height 6
click at [199, 78] on input "Select an option" at bounding box center [198, 81] width 6 height 6
click at [200, 98] on span "Select an option" at bounding box center [198, 101] width 6 height 6
click at [200, 98] on input "Select an option" at bounding box center [198, 101] width 6 height 6
click at [200, 115] on span "Select an option" at bounding box center [198, 118] width 6 height 6
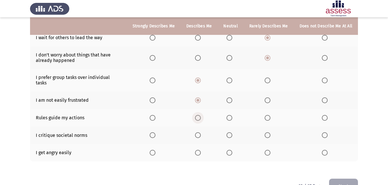
click at [200, 115] on input "Select an option" at bounding box center [198, 118] width 6 height 6
click at [228, 133] on span "Select an option" at bounding box center [229, 136] width 6 height 6
click at [228, 133] on input "Select an option" at bounding box center [229, 136] width 6 height 6
click at [323, 150] on span "Select an option" at bounding box center [325, 153] width 6 height 6
click at [323, 150] on input "Select an option" at bounding box center [325, 153] width 6 height 6
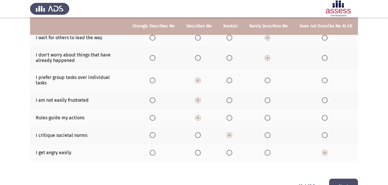
click at [340, 179] on button "Next" at bounding box center [343, 186] width 29 height 15
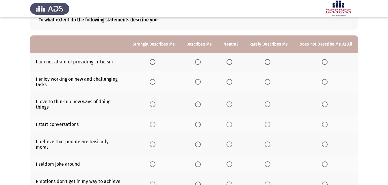
scroll to position [29, 0]
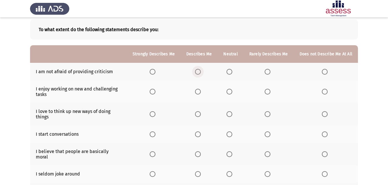
click at [201, 73] on span "Select an option" at bounding box center [198, 72] width 6 height 6
click at [201, 73] on input "Select an option" at bounding box center [198, 72] width 6 height 6
click at [155, 93] on span "Select an option" at bounding box center [153, 92] width 6 height 6
click at [155, 93] on input "Select an option" at bounding box center [153, 92] width 6 height 6
click at [155, 116] on span "Select an option" at bounding box center [153, 114] width 6 height 6
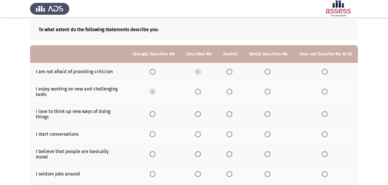
click at [155, 116] on input "Select an option" at bounding box center [153, 114] width 6 height 6
click at [155, 134] on span "Select an option" at bounding box center [153, 135] width 6 height 6
click at [155, 134] on input "Select an option" at bounding box center [153, 135] width 6 height 6
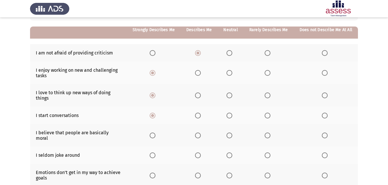
scroll to position [58, 0]
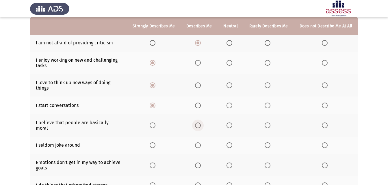
click at [200, 125] on span "Select an option" at bounding box center [198, 126] width 6 height 6
click at [200, 125] on input "Select an option" at bounding box center [198, 126] width 6 height 6
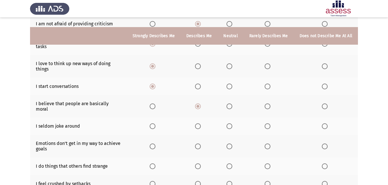
scroll to position [87, 0]
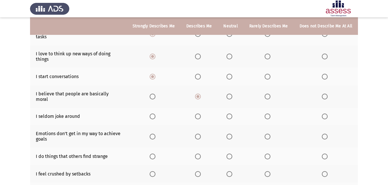
click at [324, 114] on span "Select an option" at bounding box center [325, 117] width 6 height 6
click at [324, 114] on input "Select an option" at bounding box center [325, 117] width 6 height 6
click at [155, 134] on span "Select an option" at bounding box center [153, 137] width 6 height 6
click at [155, 134] on input "Select an option" at bounding box center [153, 137] width 6 height 6
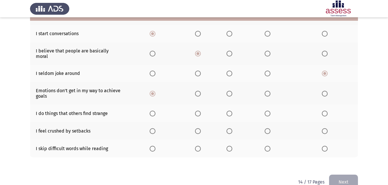
scroll to position [137, 0]
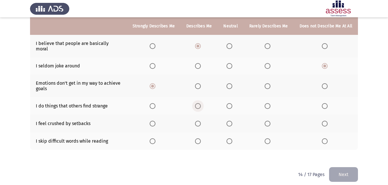
click at [201, 103] on span "Select an option" at bounding box center [198, 106] width 6 height 6
click at [201, 103] on input "Select an option" at bounding box center [198, 106] width 6 height 6
click at [232, 121] on span "Select an option" at bounding box center [229, 124] width 6 height 6
click at [232, 121] on input "Select an option" at bounding box center [229, 124] width 6 height 6
click at [327, 139] on span "Select an option" at bounding box center [325, 142] width 6 height 6
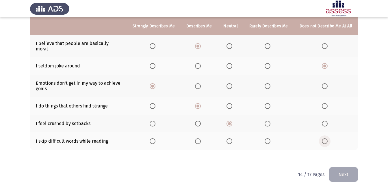
click at [327, 139] on input "Select an option" at bounding box center [325, 142] width 6 height 6
click at [338, 174] on button "Next" at bounding box center [343, 175] width 29 height 15
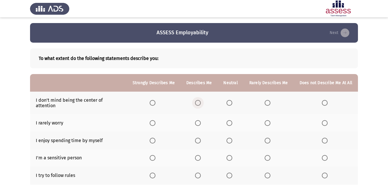
click at [201, 100] on span "Select an option" at bounding box center [198, 103] width 6 height 6
click at [201, 100] on input "Select an option" at bounding box center [198, 103] width 6 height 6
click at [158, 120] on label "Select an option" at bounding box center [154, 123] width 8 height 6
click at [155, 120] on input "Select an option" at bounding box center [153, 123] width 6 height 6
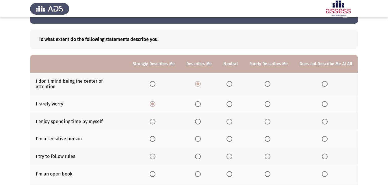
scroll to position [29, 0]
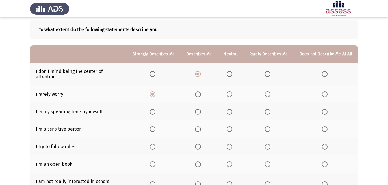
click at [326, 109] on span "Select an option" at bounding box center [325, 112] width 6 height 6
click at [326, 109] on input "Select an option" at bounding box center [325, 112] width 6 height 6
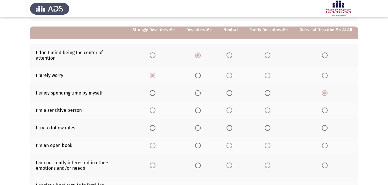
scroll to position [58, 0]
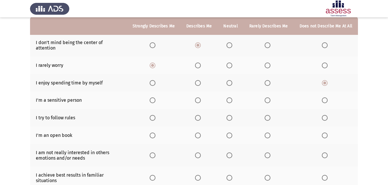
click at [323, 92] on th at bounding box center [326, 101] width 64 height 18
click at [324, 98] on span "Select an option" at bounding box center [325, 101] width 6 height 6
click at [324, 98] on input "Select an option" at bounding box center [325, 101] width 6 height 6
click at [155, 116] on span "Select an option" at bounding box center [153, 118] width 6 height 6
click at [155, 116] on input "Select an option" at bounding box center [153, 118] width 6 height 6
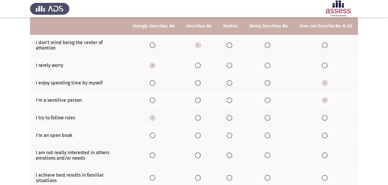
click at [200, 133] on span "Select an option" at bounding box center [198, 136] width 6 height 6
click at [200, 133] on input "Select an option" at bounding box center [198, 136] width 6 height 6
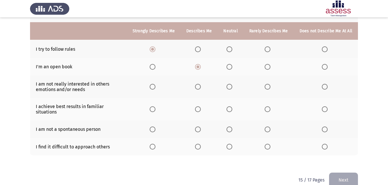
scroll to position [132, 0]
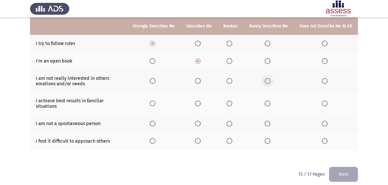
click at [270, 78] on span "Select an option" at bounding box center [268, 81] width 6 height 6
click at [270, 78] on input "Select an option" at bounding box center [268, 81] width 6 height 6
click at [326, 78] on span "Select an option" at bounding box center [325, 81] width 6 height 6
click at [326, 78] on input "Select an option" at bounding box center [325, 81] width 6 height 6
click at [155, 101] on span "Select an option" at bounding box center [153, 104] width 6 height 6
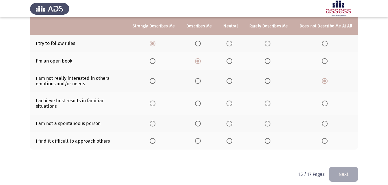
click at [155, 101] on input "Select an option" at bounding box center [153, 104] width 6 height 6
click at [201, 121] on span "Select an option" at bounding box center [198, 124] width 6 height 6
click at [201, 121] on input "Select an option" at bounding box center [198, 124] width 6 height 6
click at [323, 138] on span "Select an option" at bounding box center [325, 141] width 6 height 6
click at [323, 138] on input "Select an option" at bounding box center [325, 141] width 6 height 6
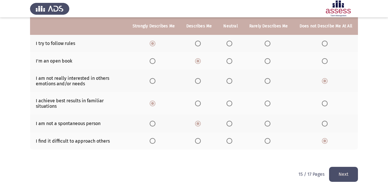
click at [347, 167] on button "Next" at bounding box center [343, 174] width 29 height 15
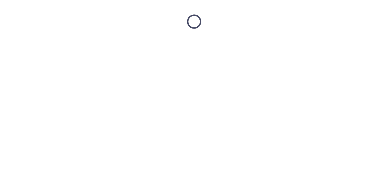
scroll to position [0, 0]
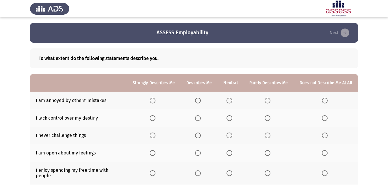
click at [327, 100] on span "Select an option" at bounding box center [325, 101] width 6 height 6
click at [327, 100] on input "Select an option" at bounding box center [325, 101] width 6 height 6
click at [153, 120] on span "Select an option" at bounding box center [153, 119] width 6 height 6
click at [153, 120] on input "Select an option" at bounding box center [153, 119] width 6 height 6
click at [326, 135] on span "Select an option" at bounding box center [325, 136] width 6 height 6
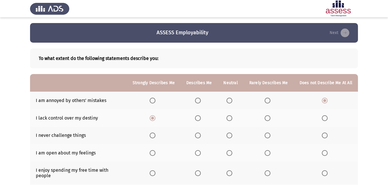
click at [326, 135] on input "Select an option" at bounding box center [325, 136] width 6 height 6
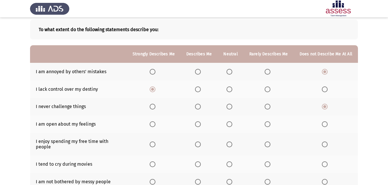
click at [325, 124] on span "Select an option" at bounding box center [325, 125] width 6 height 6
click at [325, 124] on input "Select an option" at bounding box center [325, 125] width 6 height 6
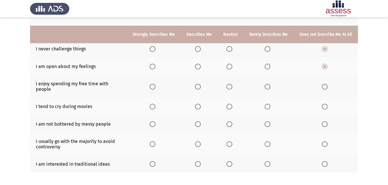
scroll to position [110, 0]
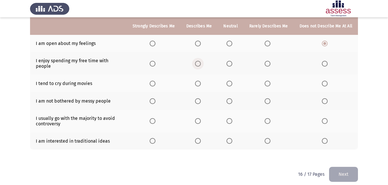
click at [199, 63] on span "Select an option" at bounding box center [198, 64] width 6 height 6
click at [199, 63] on input "Select an option" at bounding box center [198, 64] width 6 height 6
click at [325, 81] on span "Select an option" at bounding box center [325, 84] width 6 height 6
click at [325, 81] on input "Select an option" at bounding box center [325, 84] width 6 height 6
click at [155, 98] on span "Select an option" at bounding box center [153, 101] width 6 height 6
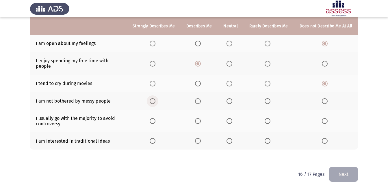
click at [155, 98] on input "Select an option" at bounding box center [153, 101] width 6 height 6
click at [324, 118] on span "Select an option" at bounding box center [325, 121] width 6 height 6
click at [324, 118] on input "Select an option" at bounding box center [325, 121] width 6 height 6
click at [269, 138] on span "Select an option" at bounding box center [268, 141] width 6 height 6
click at [269, 138] on input "Select an option" at bounding box center [268, 141] width 6 height 6
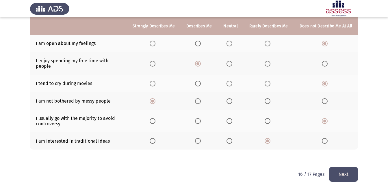
click at [340, 172] on button "Next" at bounding box center [343, 174] width 29 height 15
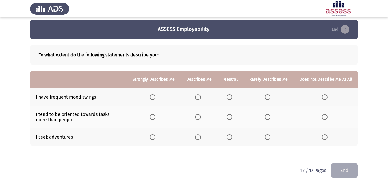
scroll to position [5, 0]
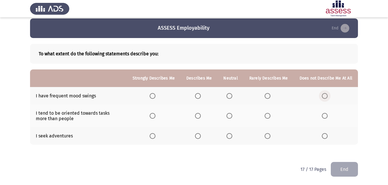
click at [323, 96] on span "Select an option" at bounding box center [325, 96] width 6 height 6
click at [323, 96] on input "Select an option" at bounding box center [325, 96] width 6 height 6
click at [272, 116] on label "Select an option" at bounding box center [269, 116] width 8 height 6
click at [270, 116] on input "Select an option" at bounding box center [268, 116] width 6 height 6
click at [199, 136] on span "Select an option" at bounding box center [198, 136] width 6 height 6
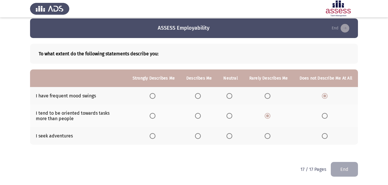
click at [199, 136] on input "Select an option" at bounding box center [198, 136] width 6 height 6
click at [349, 172] on button "End" at bounding box center [344, 169] width 27 height 15
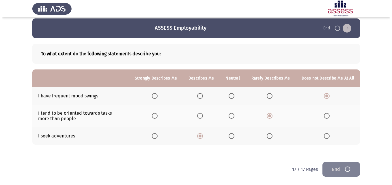
scroll to position [0, 0]
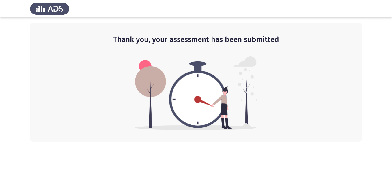
drag, startPoint x: 322, startPoint y: 137, endPoint x: 317, endPoint y: 136, distance: 5.0
click at [322, 137] on div "Thank you, your assessment has been submitted" at bounding box center [196, 82] width 332 height 119
